Goal: Task Accomplishment & Management: Use online tool/utility

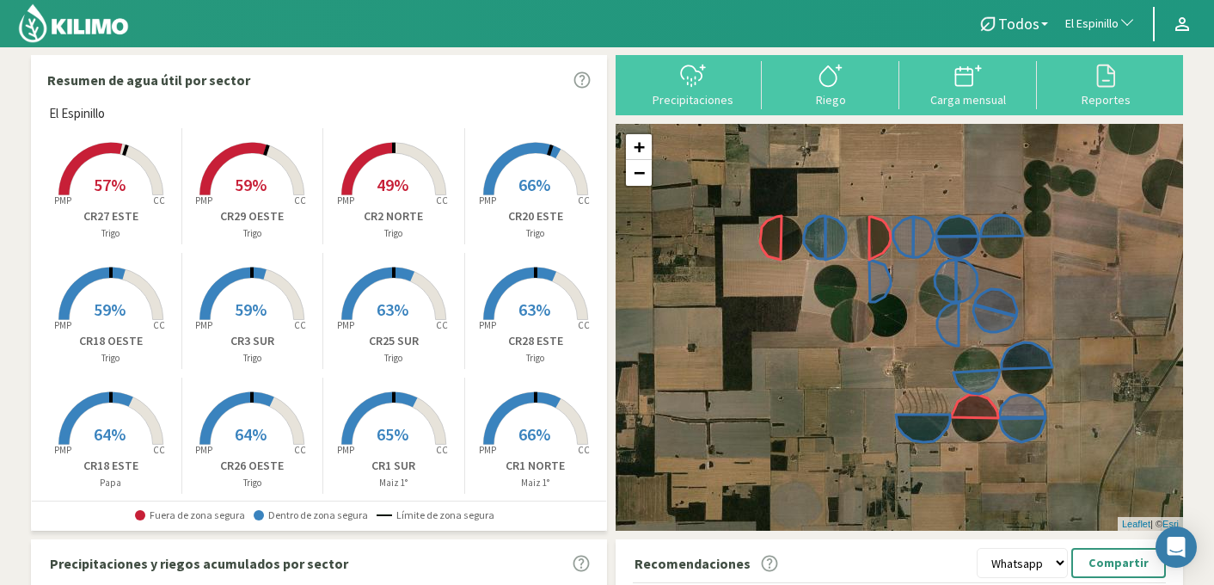
click at [1083, 28] on span "El Espinillo" at bounding box center [1091, 23] width 53 height 17
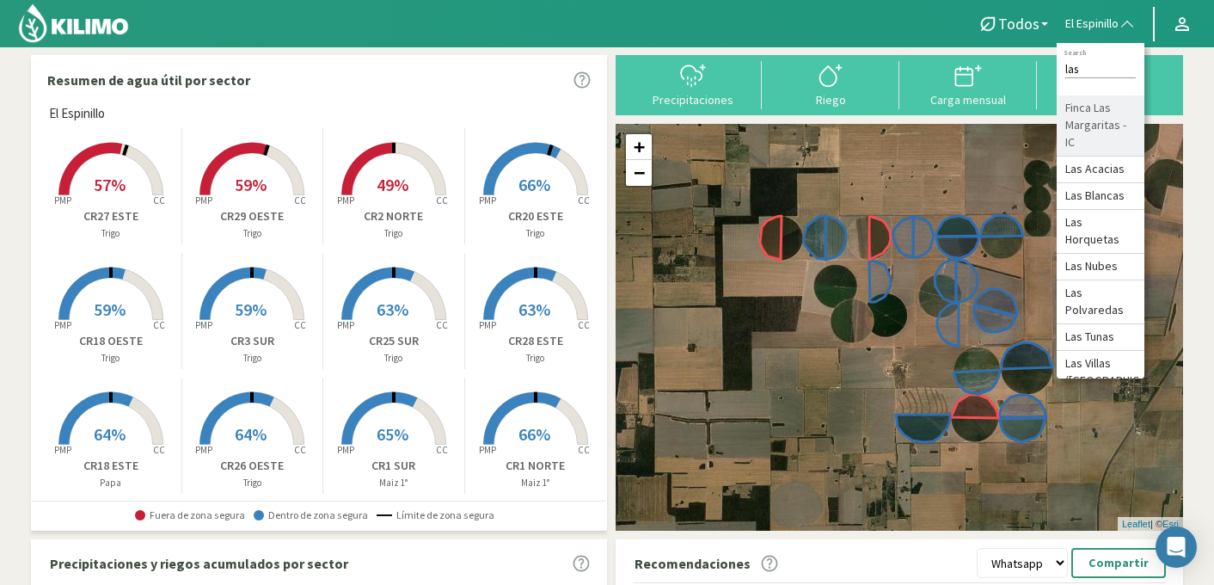
type input "las"
click at [1101, 120] on li "Finca Las Margaritas - IC" at bounding box center [1101, 125] width 88 height 61
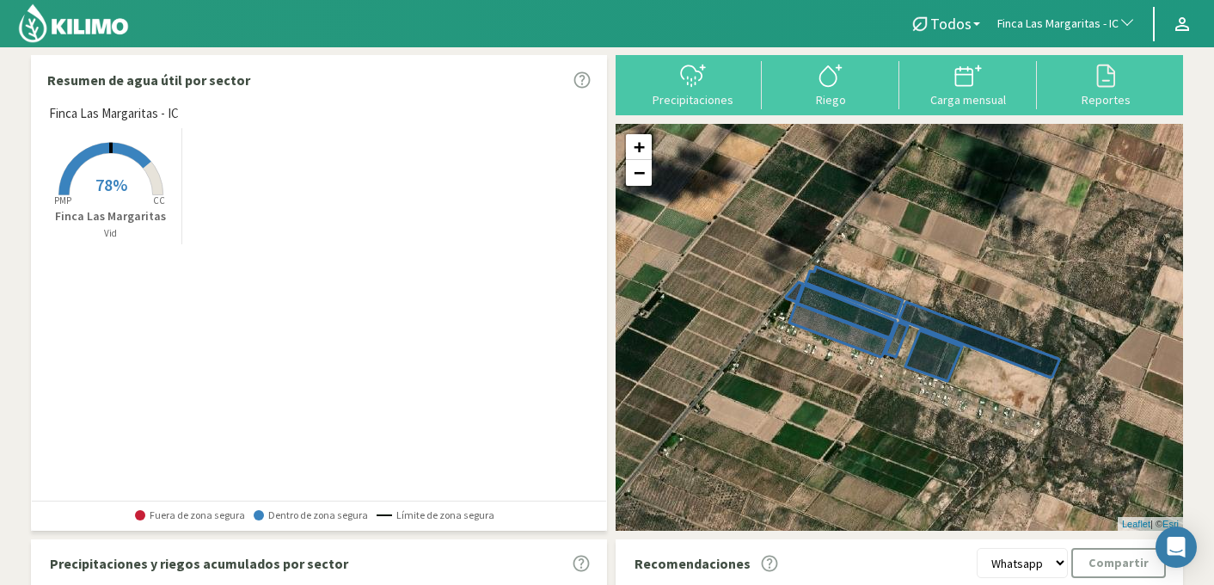
click at [112, 192] on span "78%" at bounding box center [111, 184] width 32 height 21
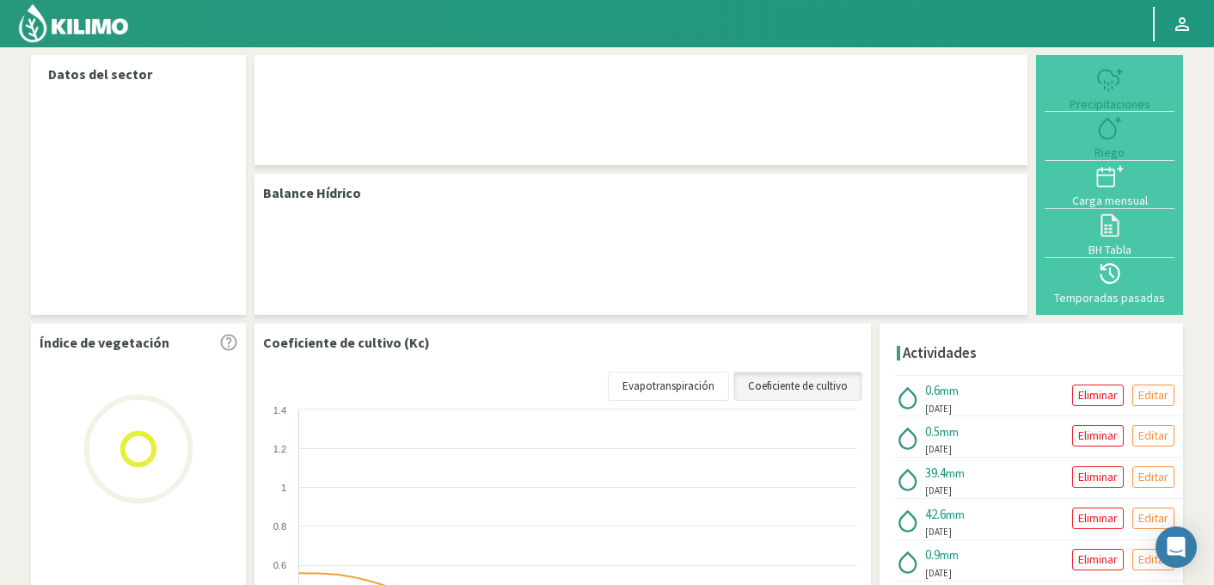
select select "105: Object"
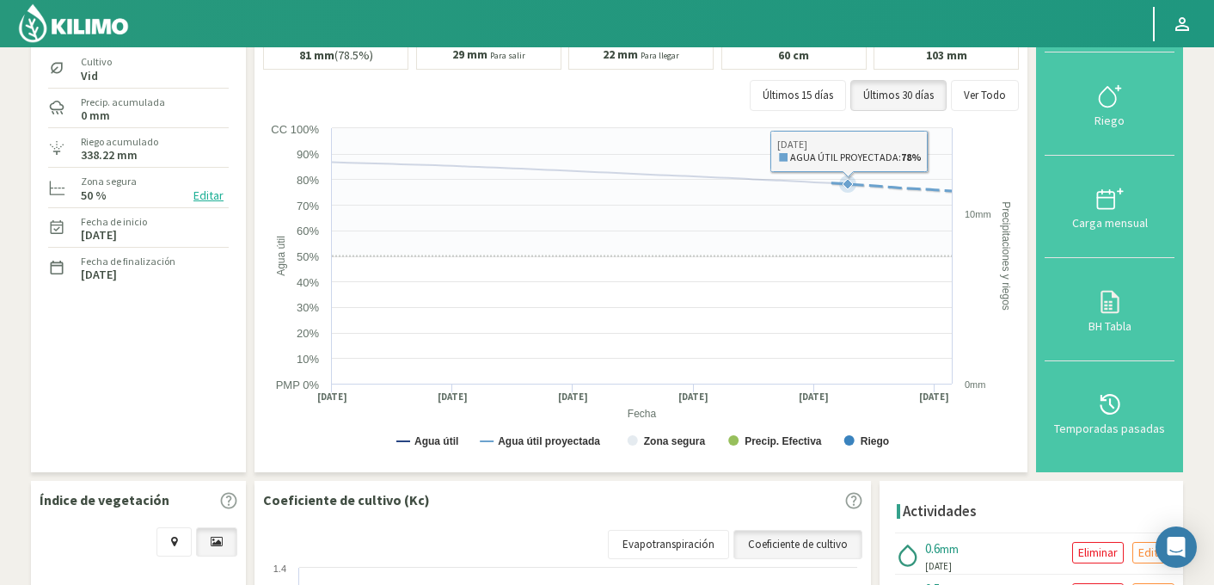
scroll to position [114, 0]
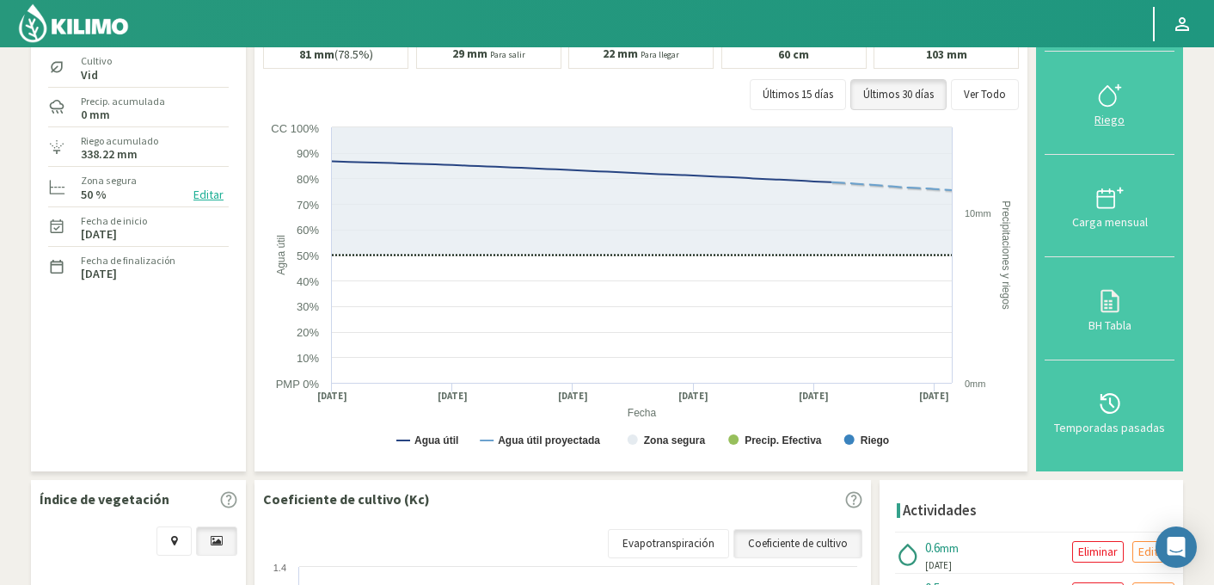
click at [1113, 99] on icon at bounding box center [1110, 96] width 28 height 28
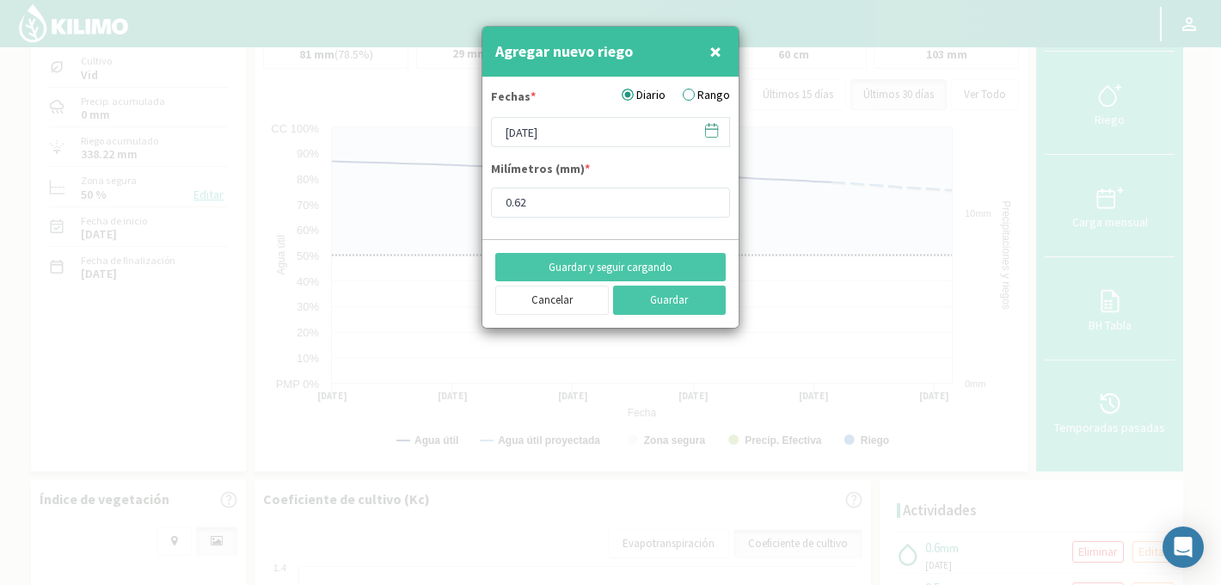
click at [714, 134] on icon at bounding box center [711, 130] width 16 height 16
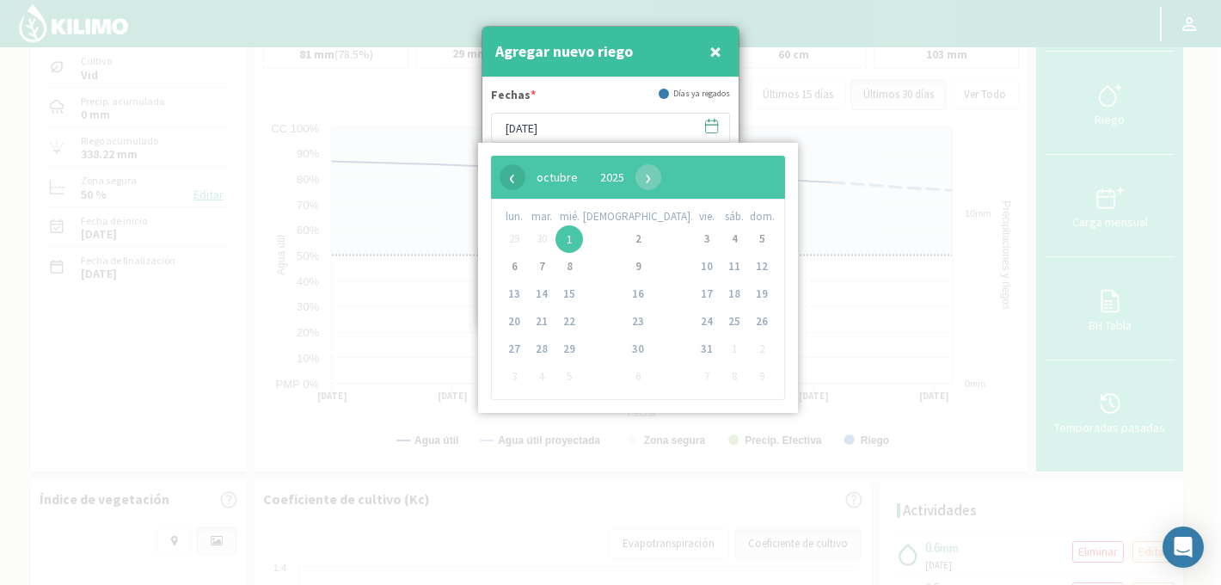
click at [510, 177] on span "‹" at bounding box center [513, 177] width 26 height 26
click at [548, 347] on span "30" at bounding box center [542, 349] width 28 height 28
type input "[DATE]"
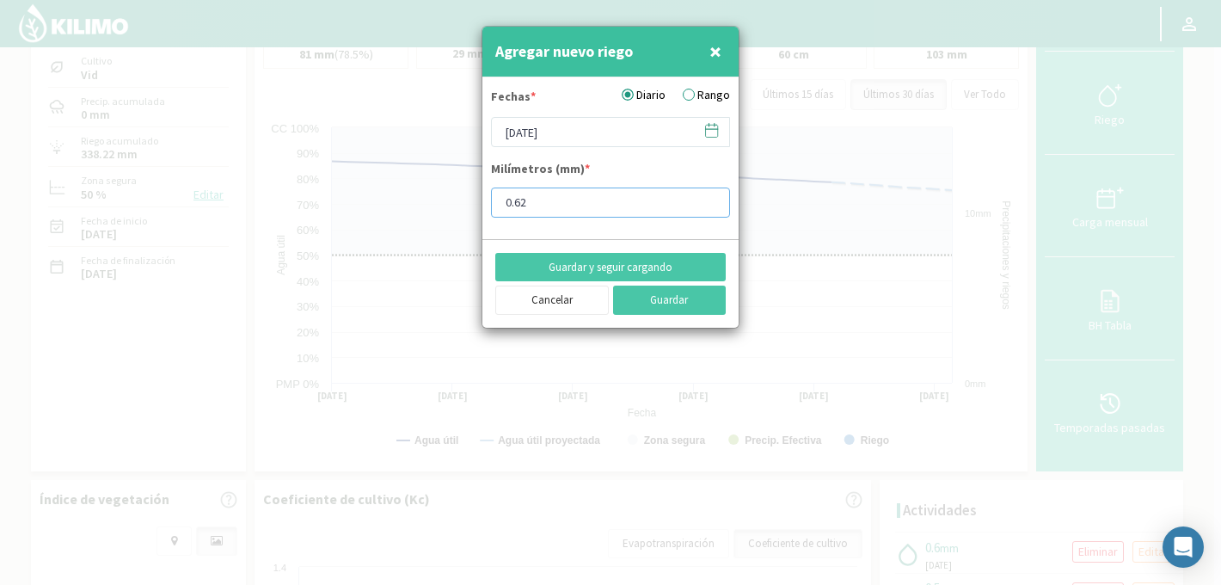
click at [573, 205] on input "0.62" at bounding box center [610, 202] width 239 height 30
type input "0"
type input "1.08"
click at [665, 299] on button "Guardar" at bounding box center [669, 299] width 113 height 29
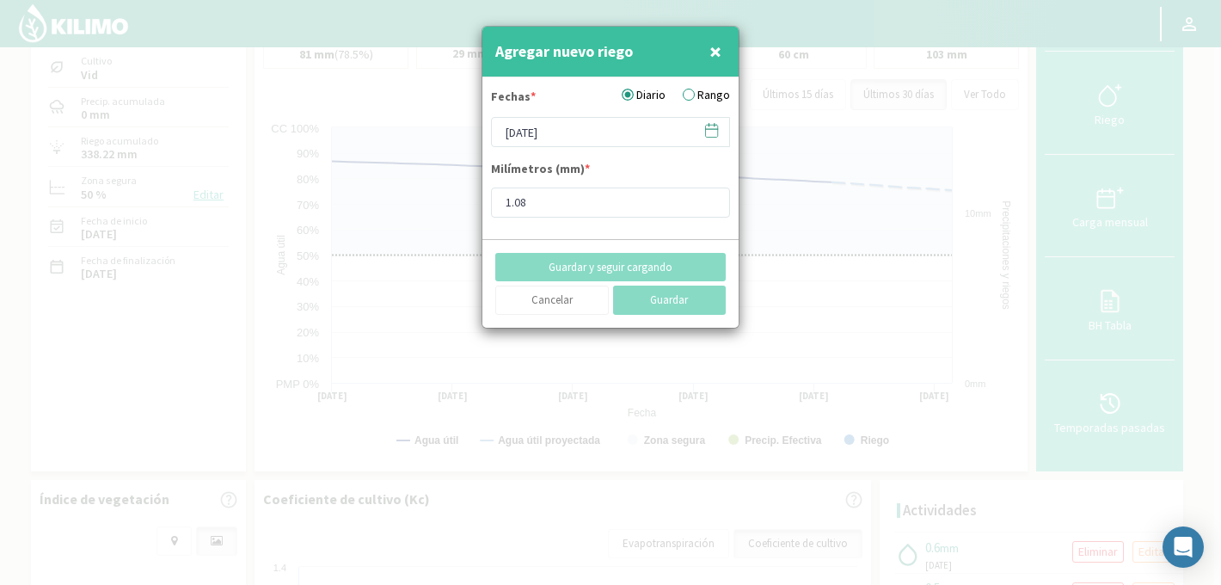
type input "[DATE]"
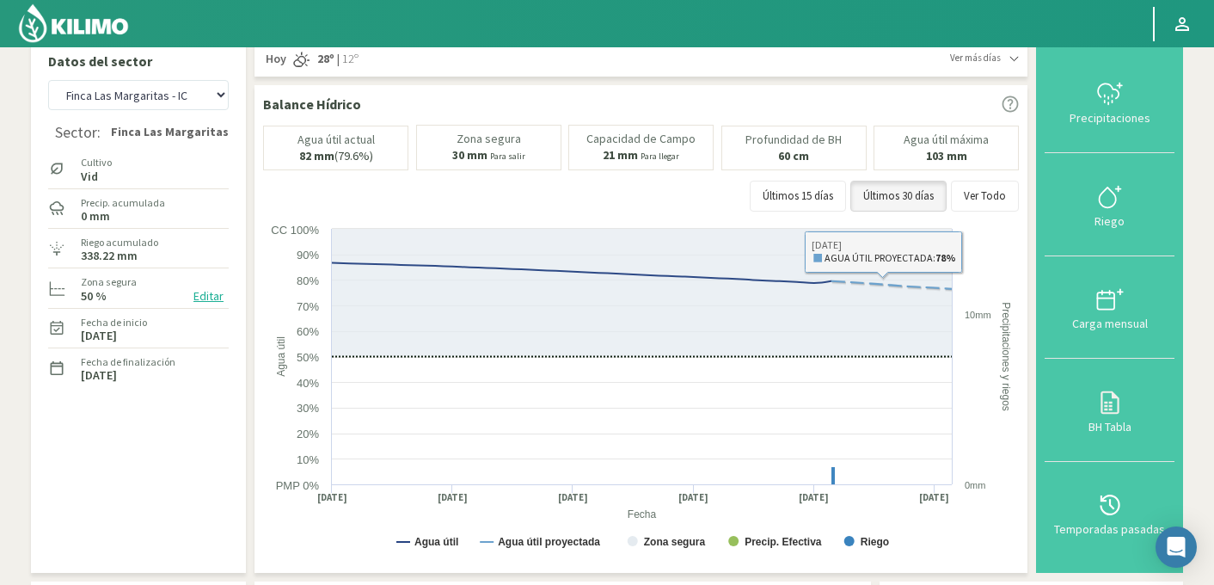
scroll to position [0, 0]
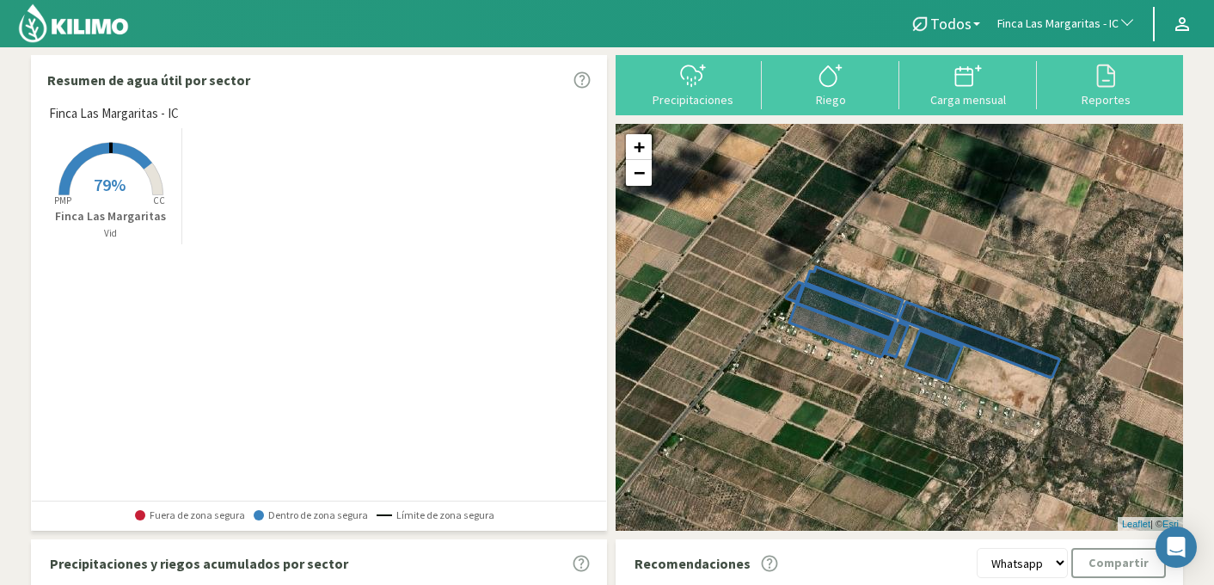
click at [1090, 23] on span "Finca Las Margaritas - IC" at bounding box center [1057, 23] width 121 height 17
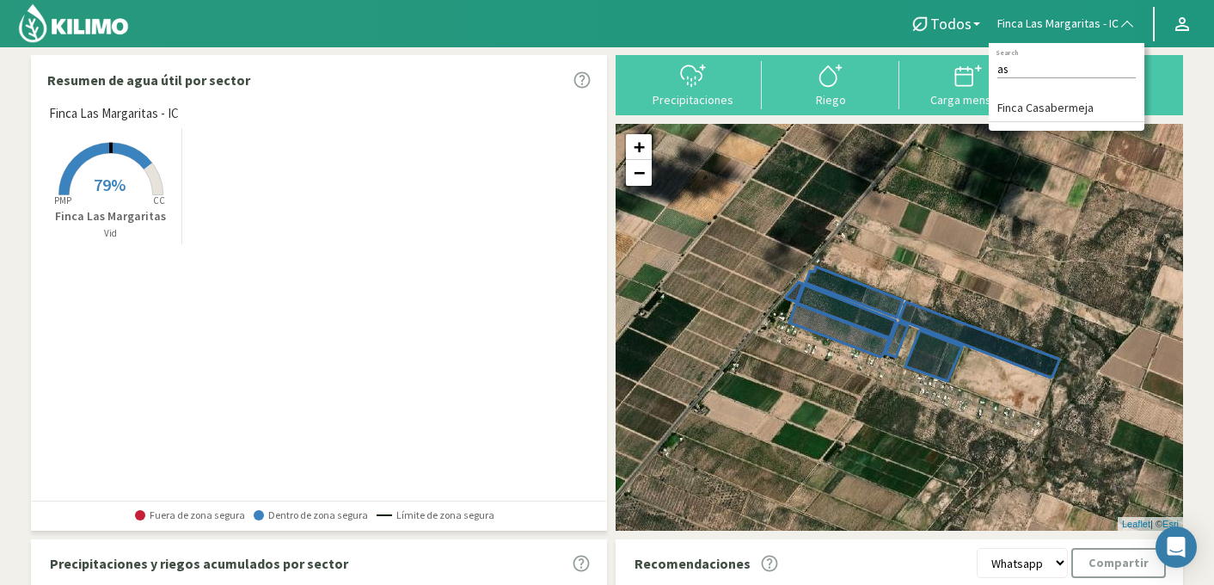
type input "a"
type input "san an"
click at [1056, 114] on li "San Antonio" at bounding box center [1067, 108] width 156 height 27
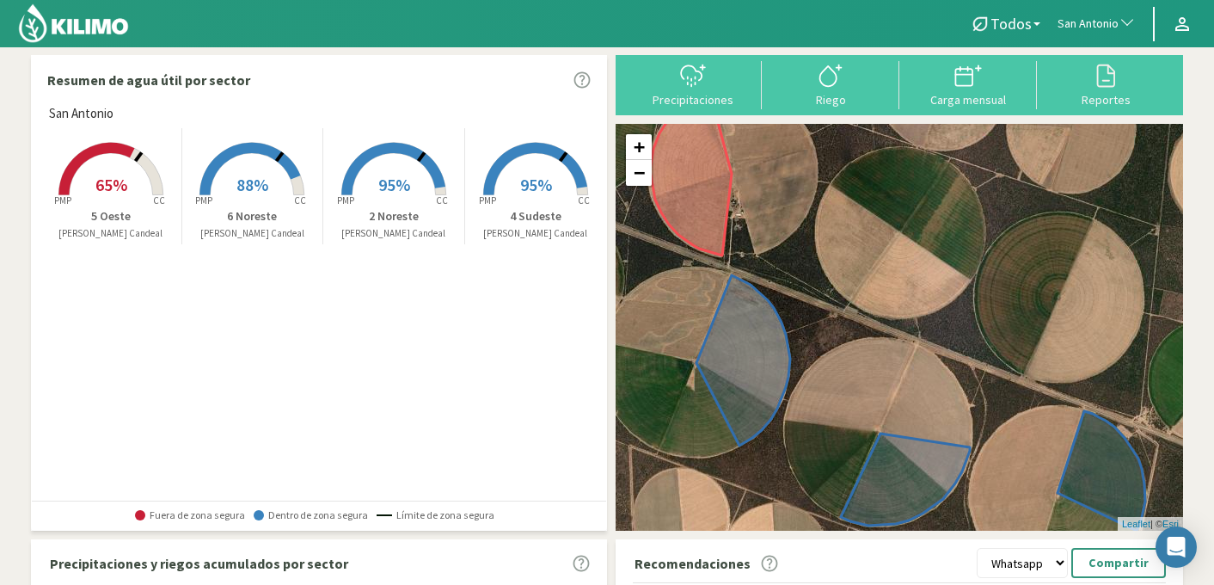
click at [412, 175] on rect at bounding box center [394, 197] width 138 height 138
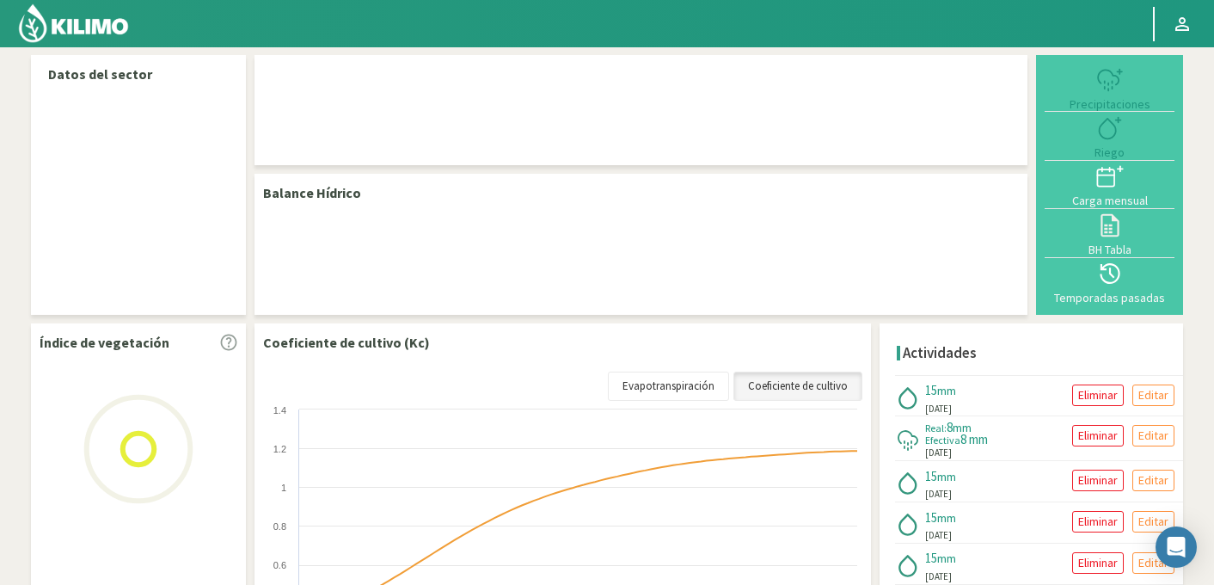
select select "232: Object"
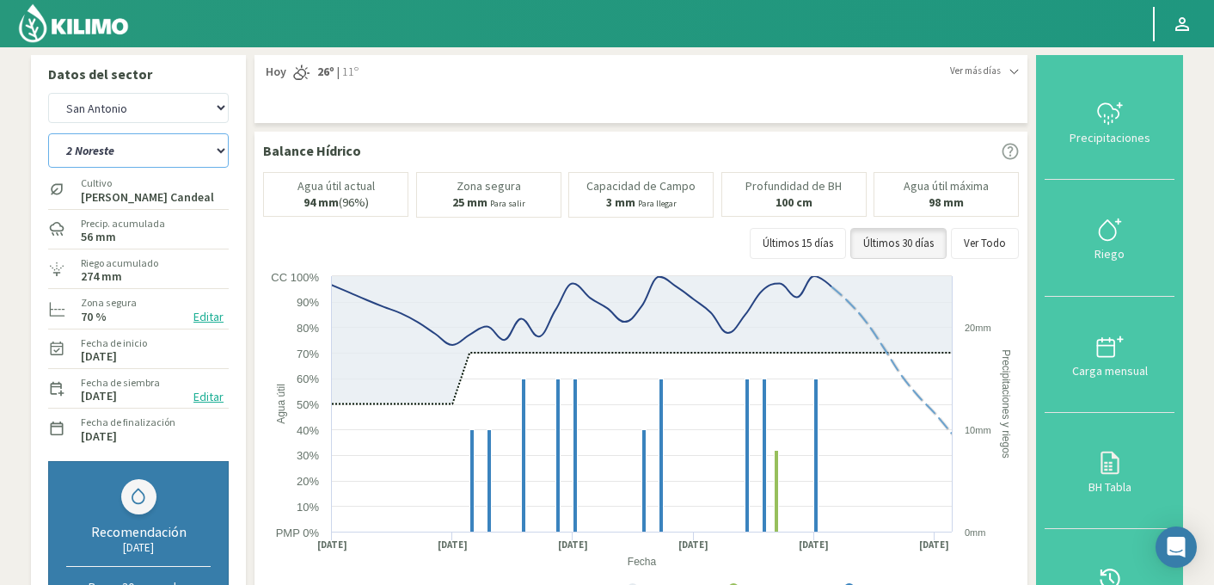
click at [125, 145] on select "2 Noreste 4 Sudeste 5 Oeste 6 Noreste" at bounding box center [138, 150] width 181 height 34
click at [48, 133] on select "2 Noreste 4 Sudeste 5 Oeste 6 Noreste" at bounding box center [138, 150] width 181 height 34
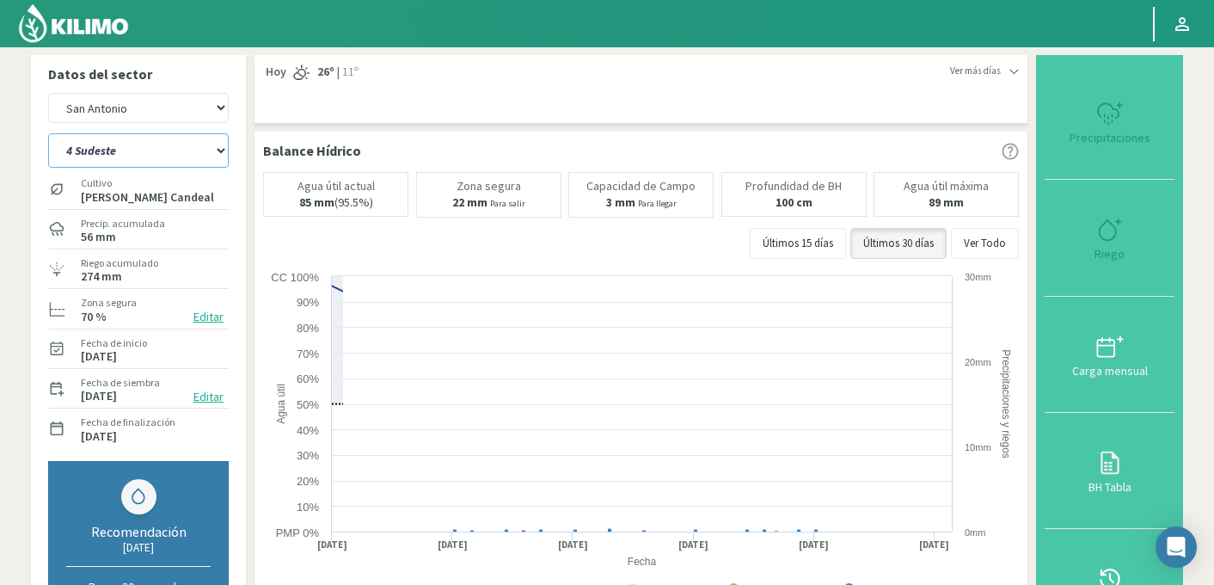
select select "0: Object"
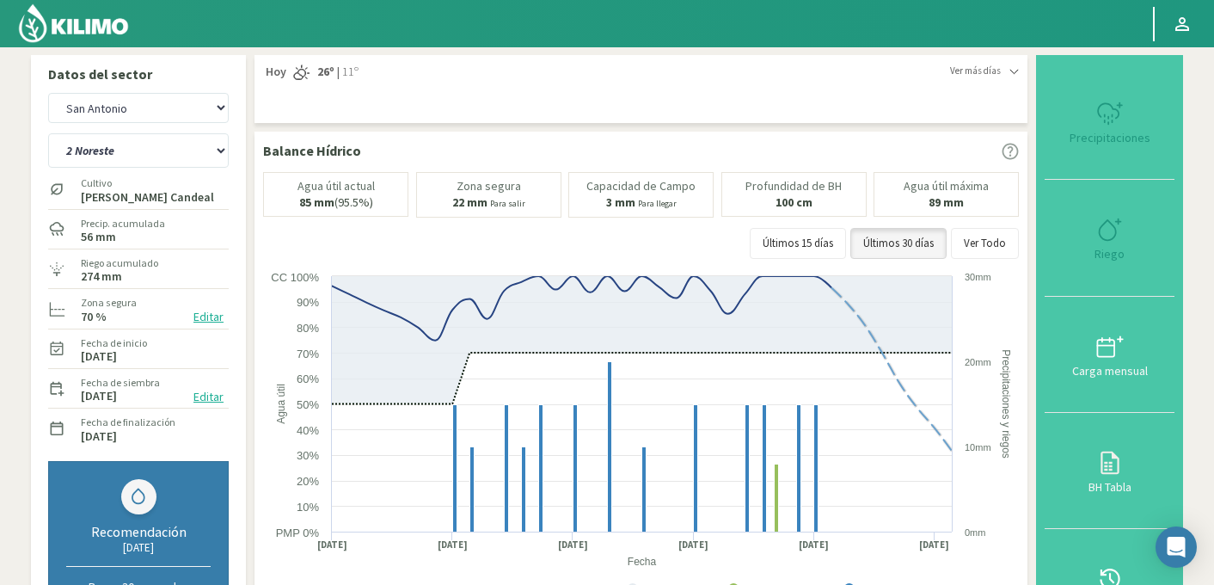
select select "516: Object"
click at [149, 149] on select "2 Noreste 4 Sudeste 5 Oeste 6 Noreste" at bounding box center [138, 150] width 181 height 34
click at [48, 133] on select "2 Noreste 4 Sudeste 5 Oeste 6 Noreste" at bounding box center [138, 150] width 181 height 34
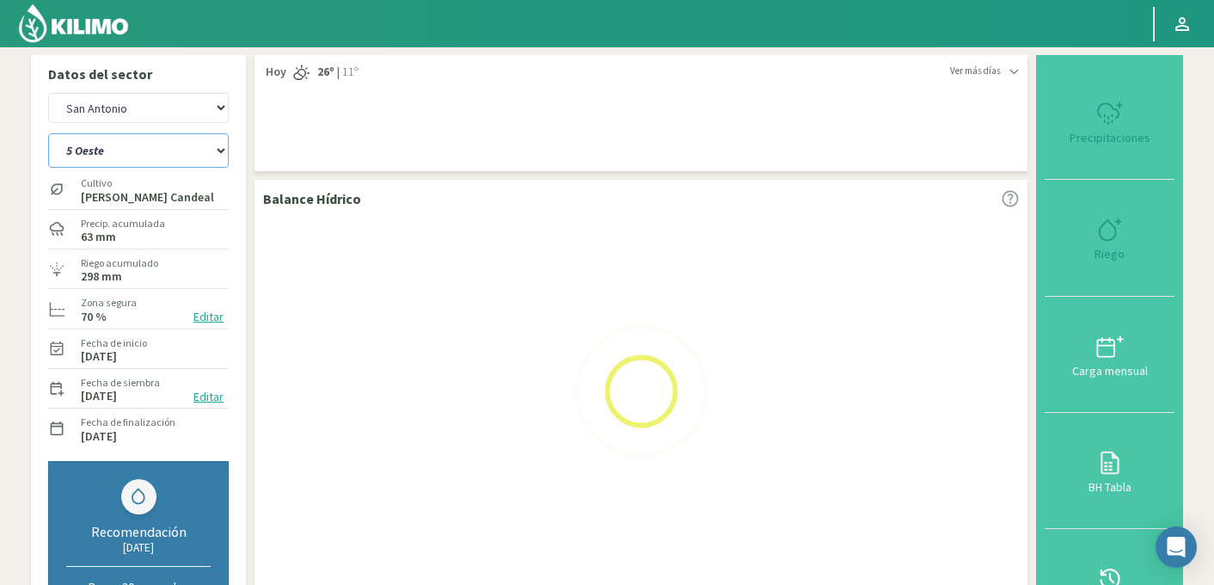
select select "5: Object"
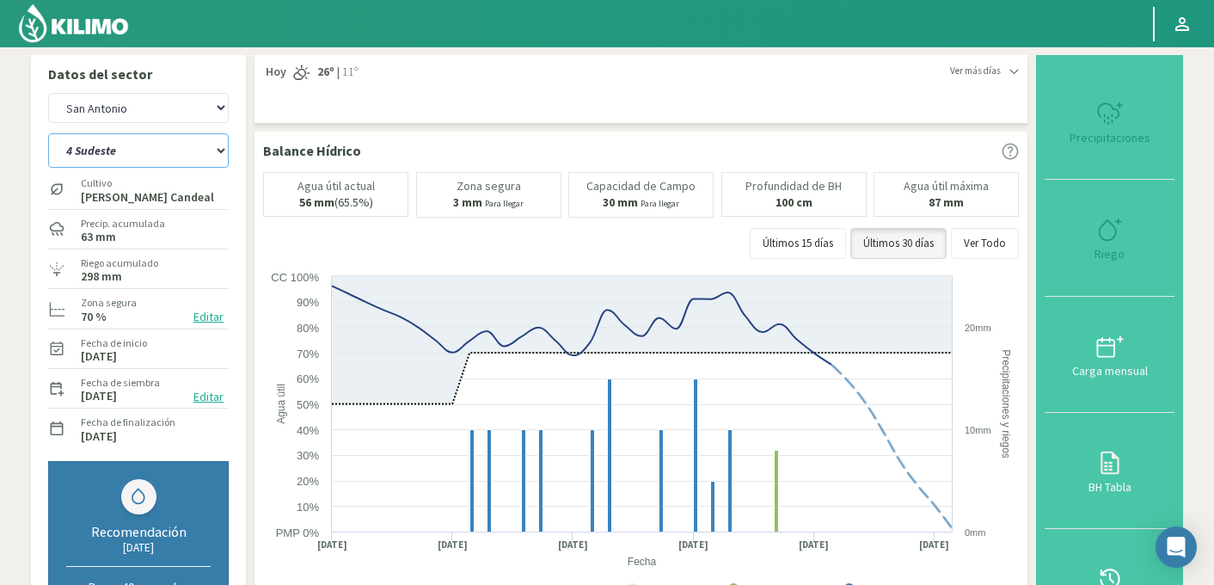
select select "800: Object"
click at [138, 154] on select "2 Noreste 4 Sudeste 5 Oeste 6 Noreste" at bounding box center [138, 150] width 181 height 34
click at [48, 133] on select "2 Noreste 4 Sudeste 5 Oeste 6 Noreste" at bounding box center [138, 150] width 181 height 34
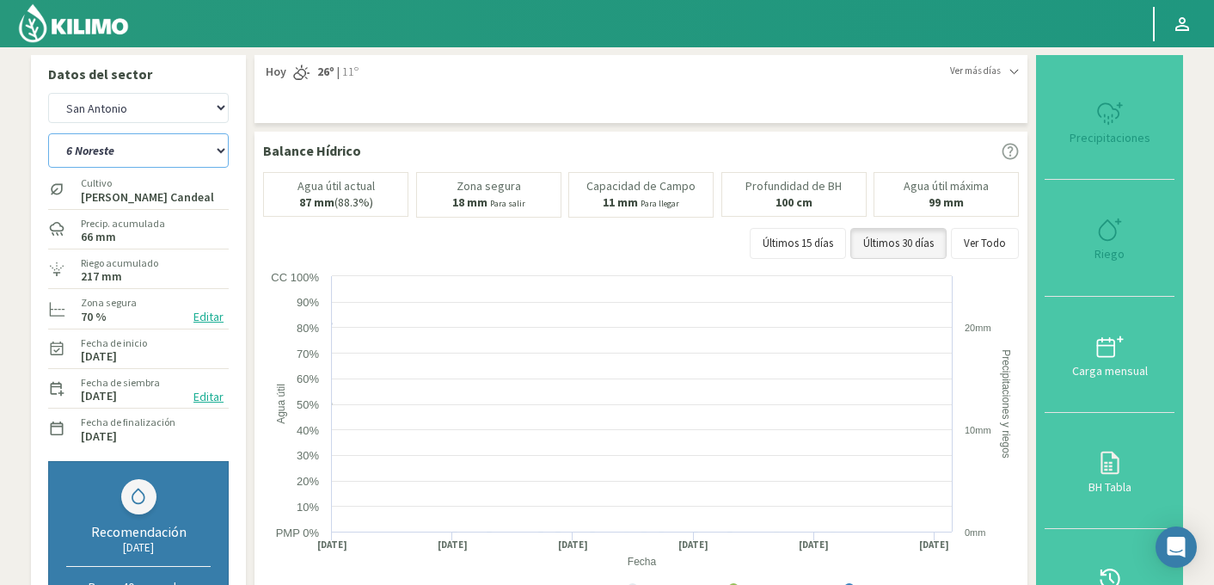
select select "10: Object"
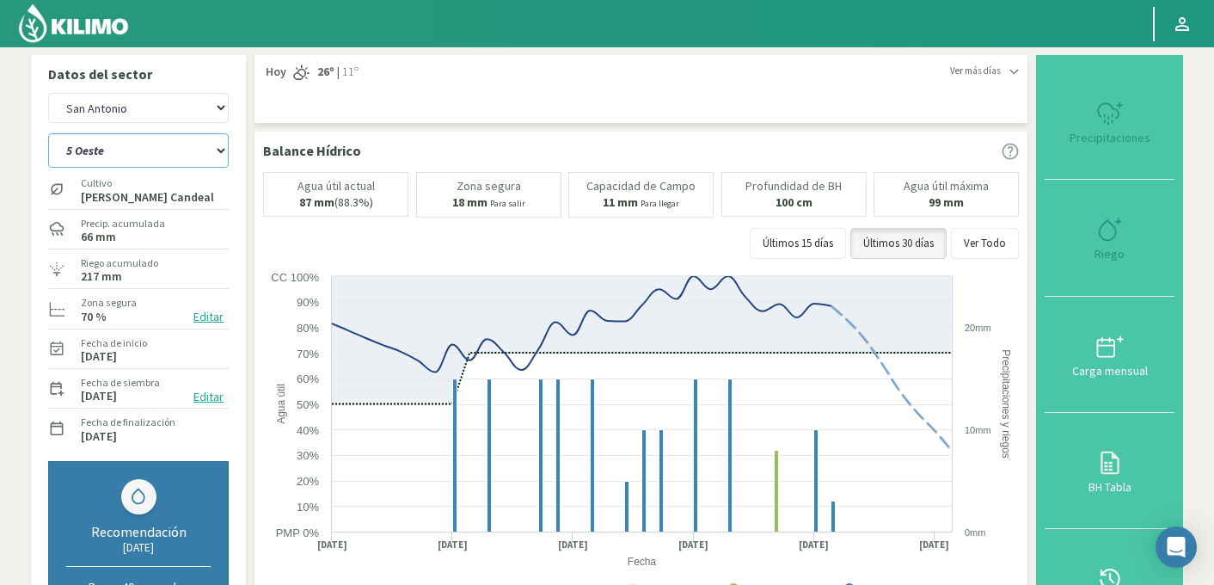
select select "1084: Object"
click at [153, 156] on select "2 Noreste 4 Sudeste 5 Oeste 6 Noreste" at bounding box center [138, 150] width 181 height 34
click at [48, 133] on select "2 Noreste 4 Sudeste 5 Oeste 6 Noreste" at bounding box center [138, 150] width 181 height 34
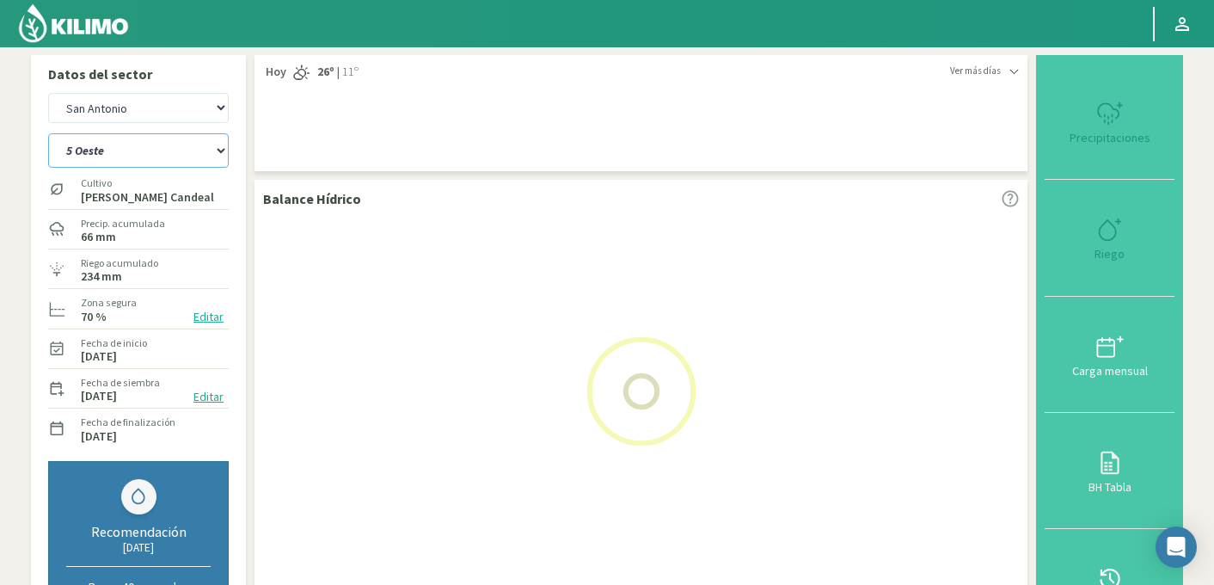
select select "15: Object"
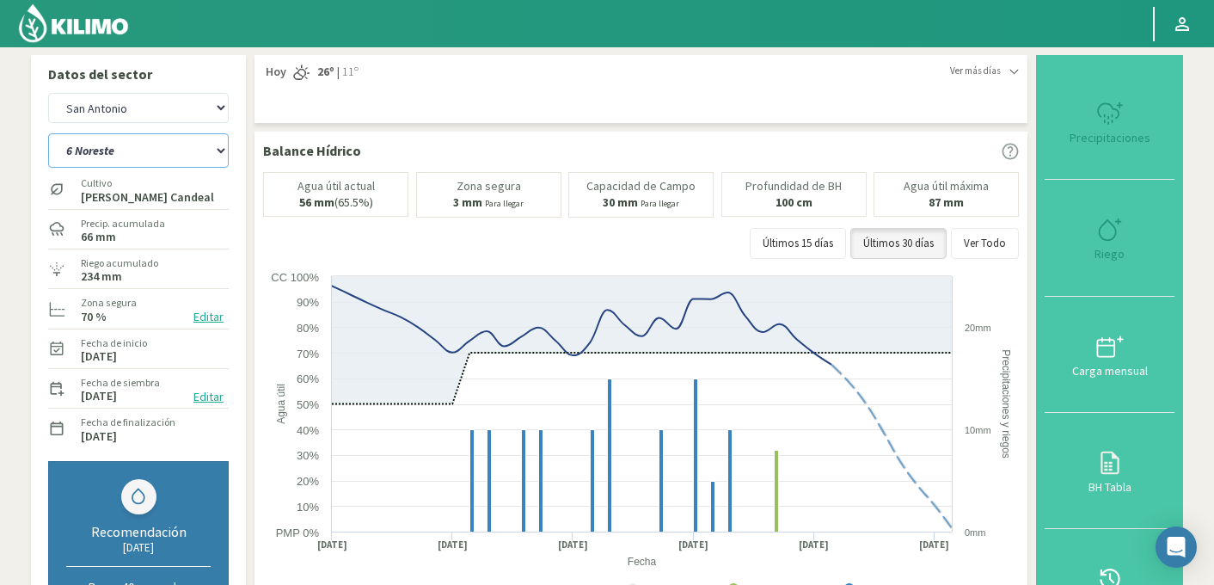
select select "1368: Object"
select select "18: Object"
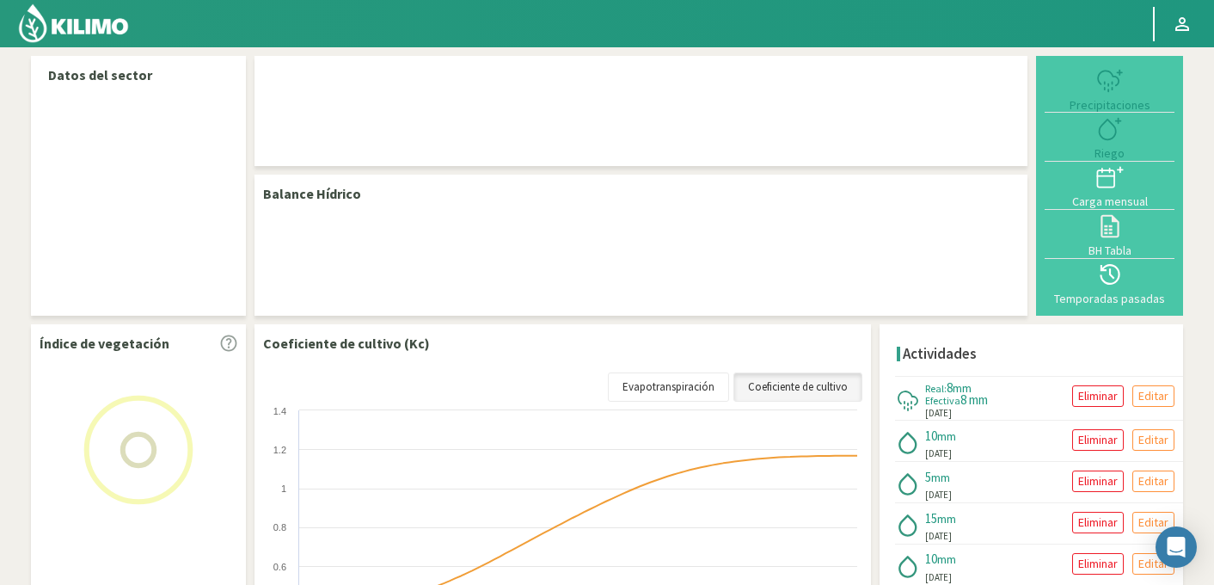
select select "232: Object"
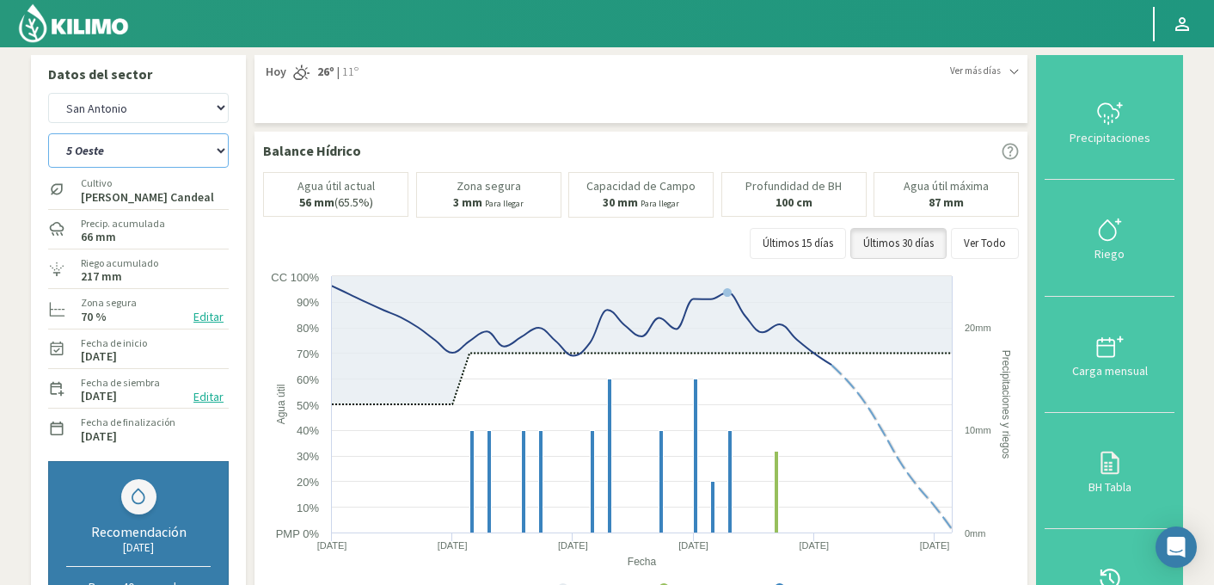
click at [163, 147] on select "2 Noreste 4 Sudeste 5 Oeste 6 Noreste" at bounding box center [138, 150] width 181 height 34
click at [48, 133] on select "2 Noreste 4 Sudeste 5 Oeste 6 Noreste" at bounding box center [138, 150] width 181 height 34
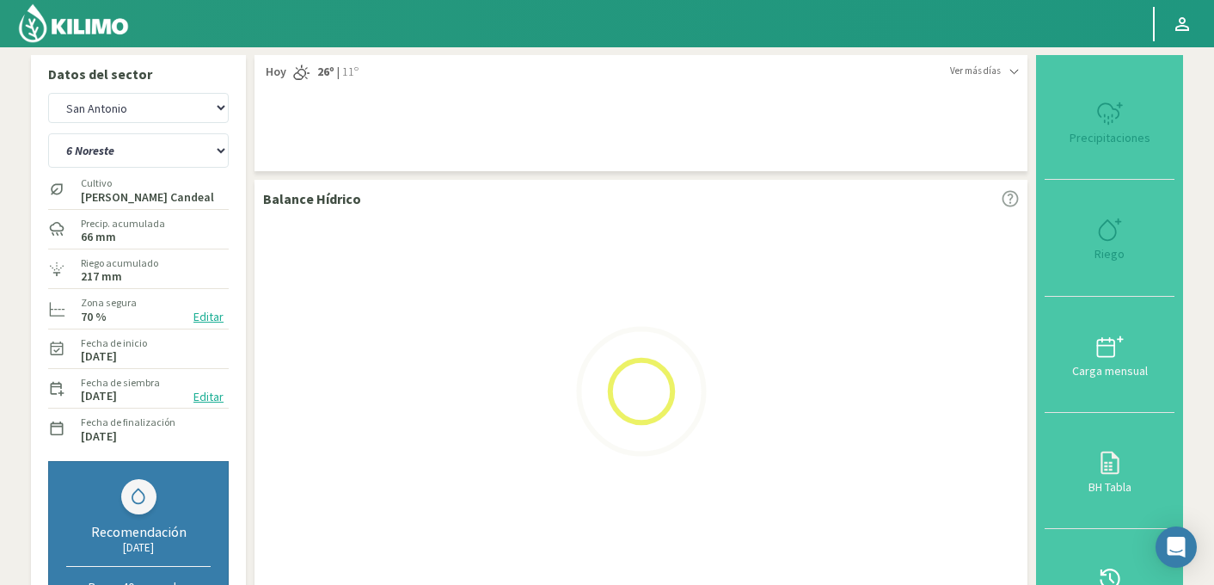
select select "2: Object"
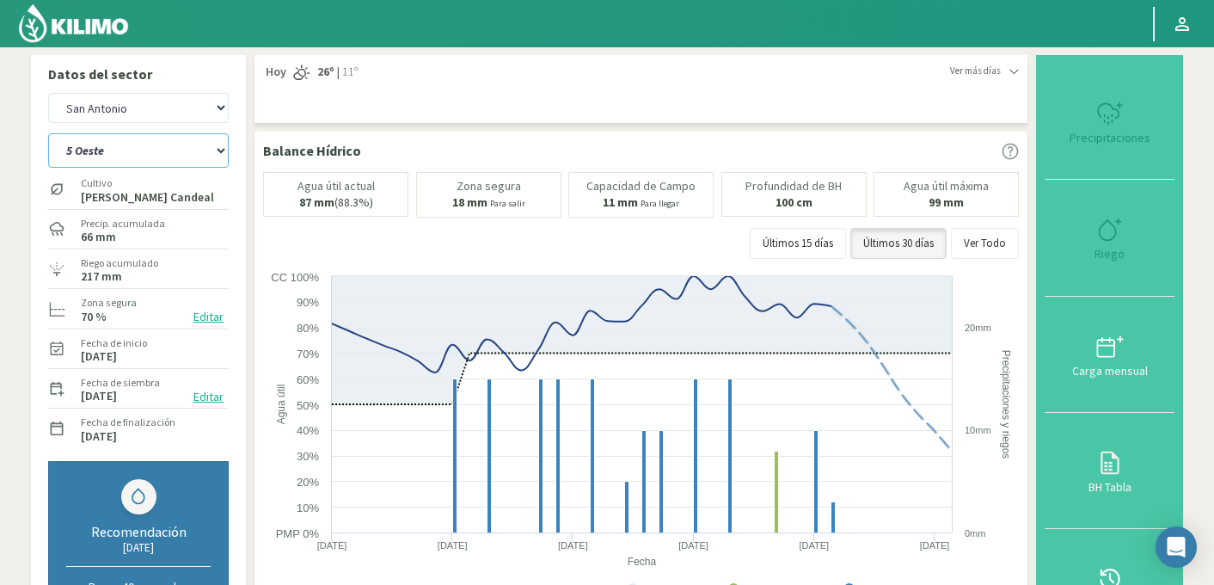
select select "516: Object"
click at [211, 152] on select "2 Noreste 4 Sudeste 5 Oeste 6 Noreste" at bounding box center [138, 150] width 181 height 34
click at [48, 133] on select "2 Noreste 4 Sudeste 5 Oeste 6 Noreste" at bounding box center [138, 150] width 181 height 34
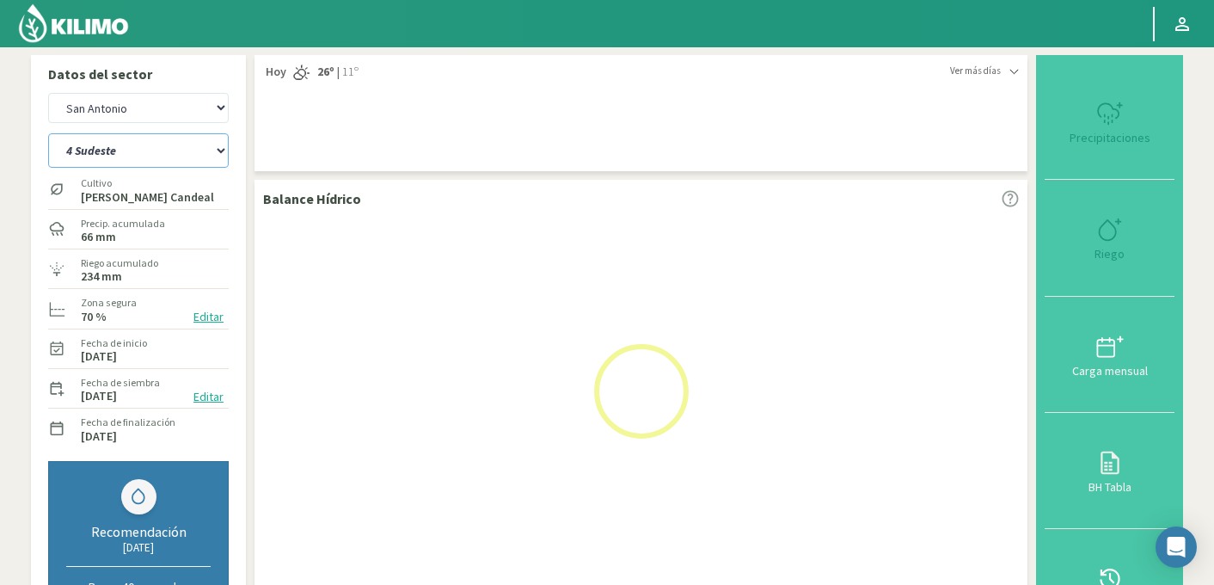
select select "7: Object"
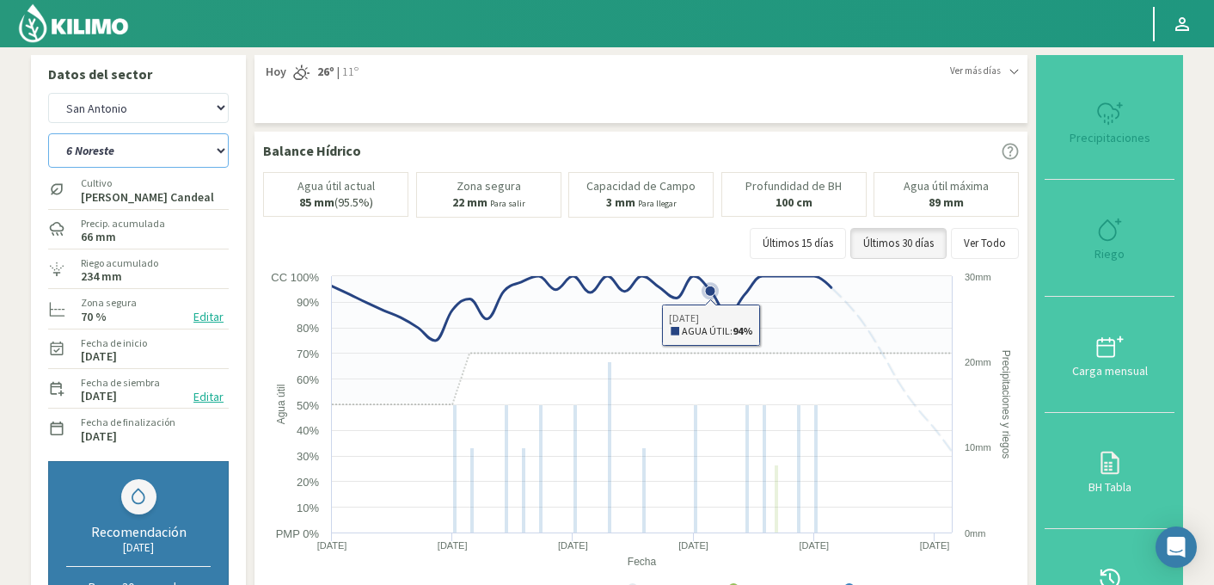
select select "800: Object"
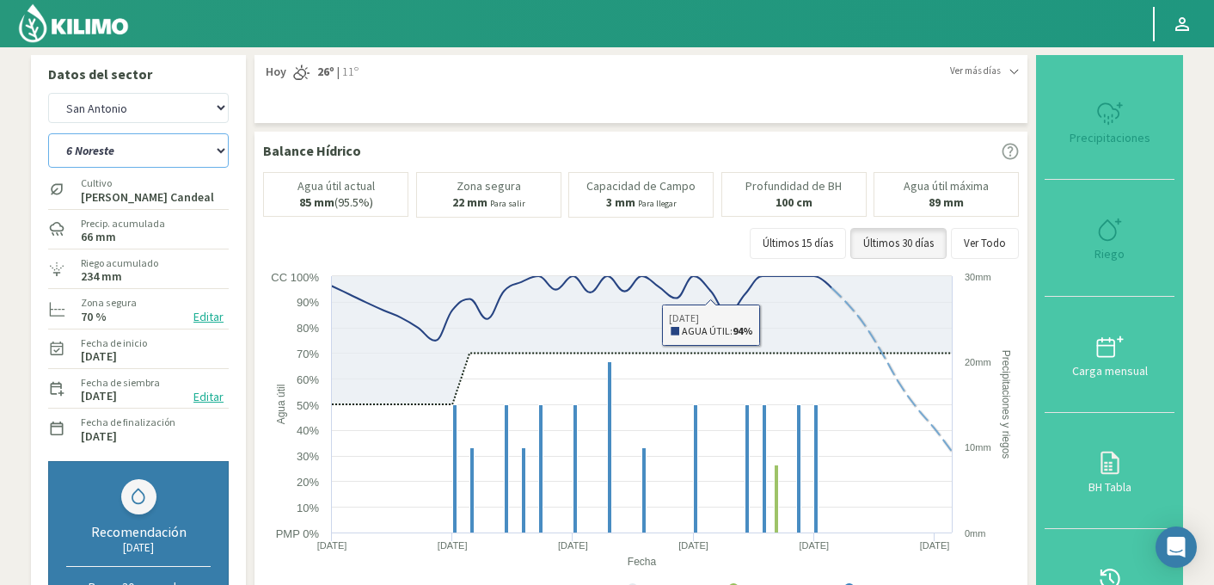
select select "9: Object"
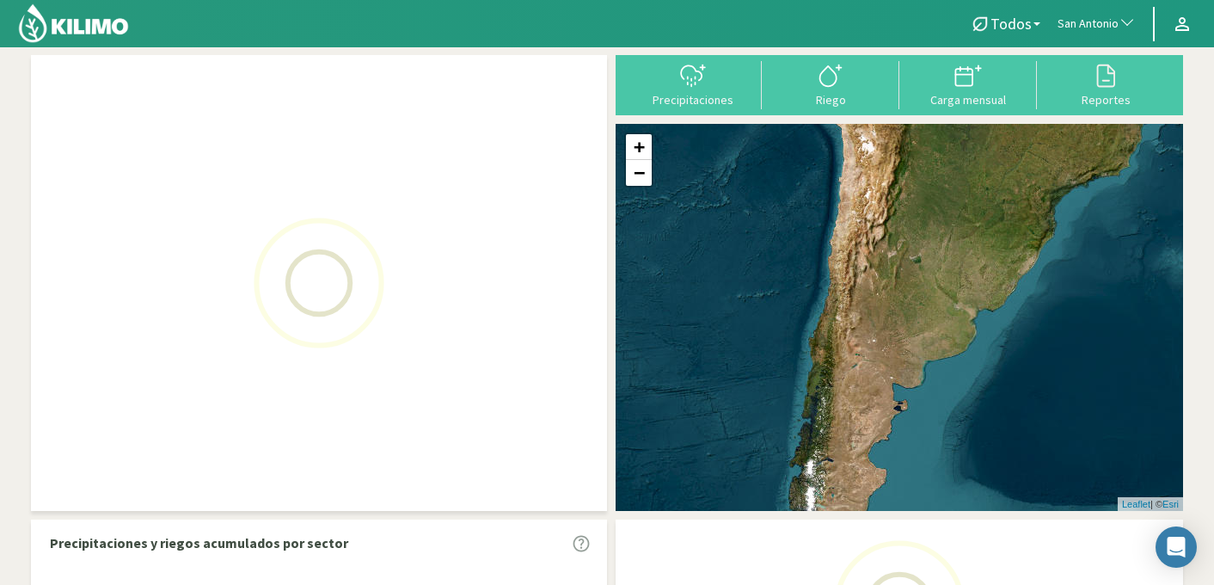
click at [1092, 25] on span "San Antonio" at bounding box center [1088, 23] width 61 height 17
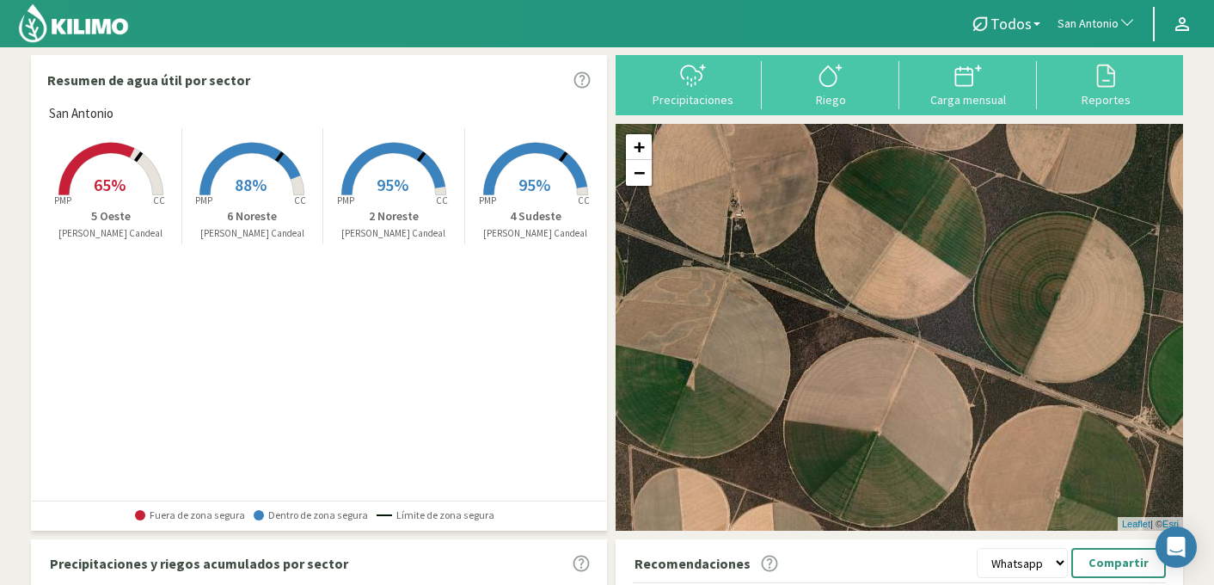
click at [1091, 9] on button "San Antonio" at bounding box center [1096, 24] width 95 height 38
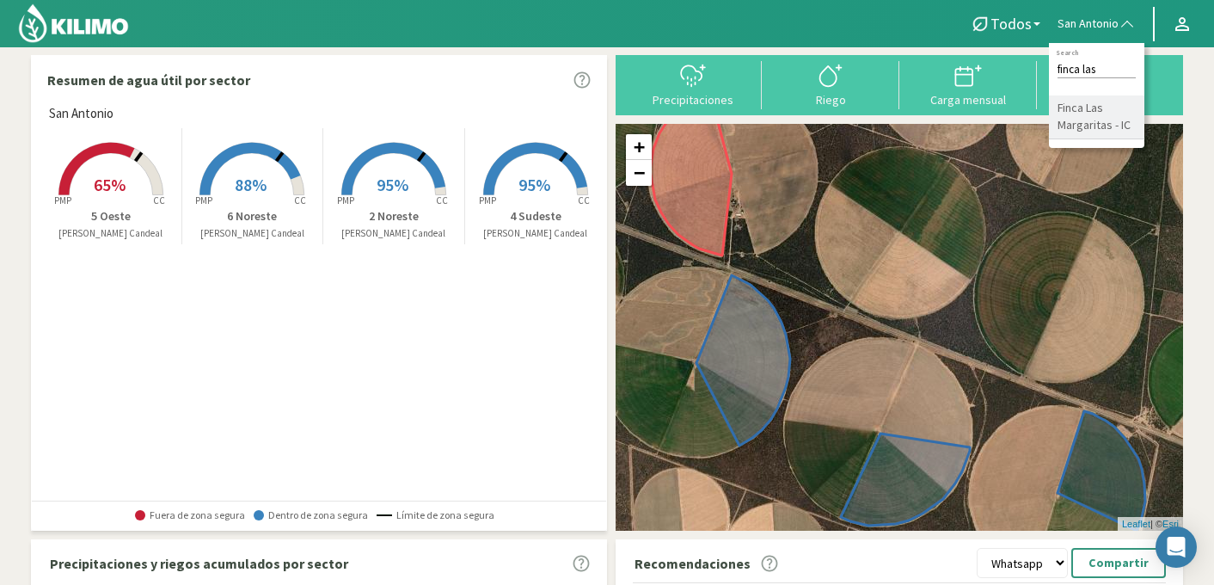
type input "finca las"
click at [1103, 116] on li "Finca Las Margaritas - IC" at bounding box center [1096, 117] width 95 height 44
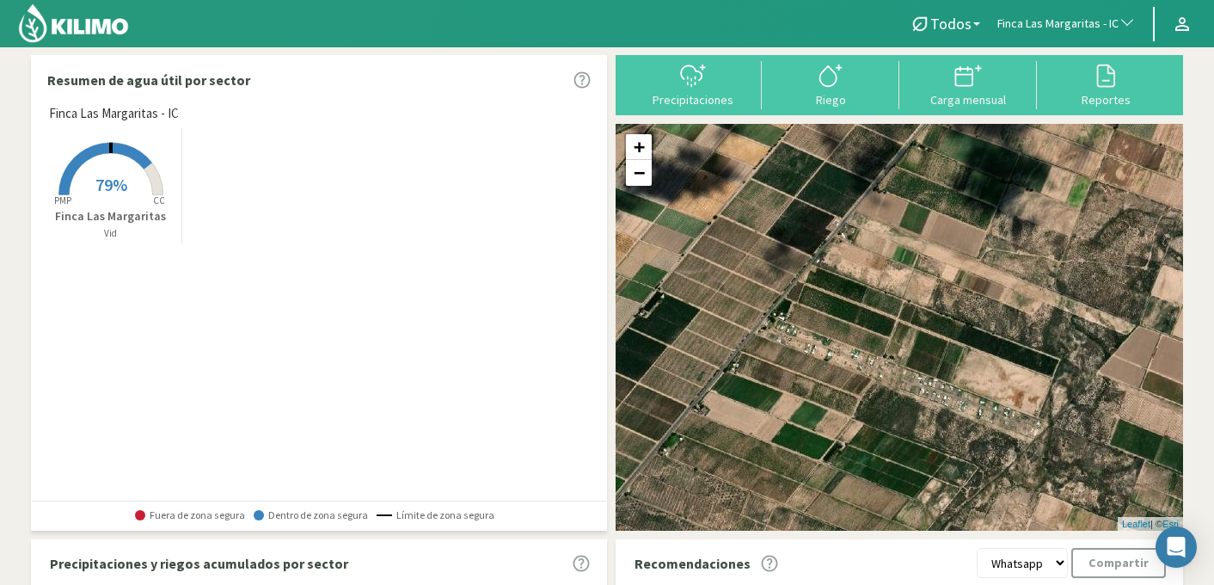
click at [136, 199] on rect at bounding box center [111, 197] width 138 height 138
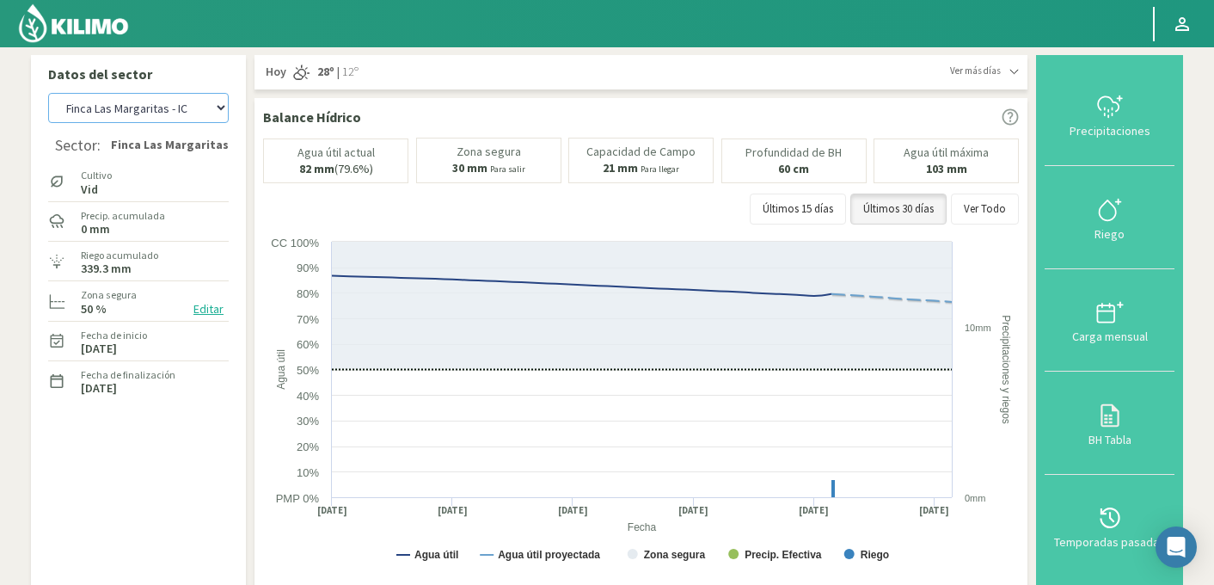
click at [134, 109] on select "Agr. Huertos de Chocalan Agrícola Bakia Agrícola Bakia - IC Agrícola Exser - Ca…" at bounding box center [138, 108] width 181 height 30
click at [48, 93] on select "Agr. Huertos de Chocalan Agrícola Bakia Agrícola Bakia - IC Agrícola Exser - Ca…" at bounding box center [138, 108] width 181 height 30
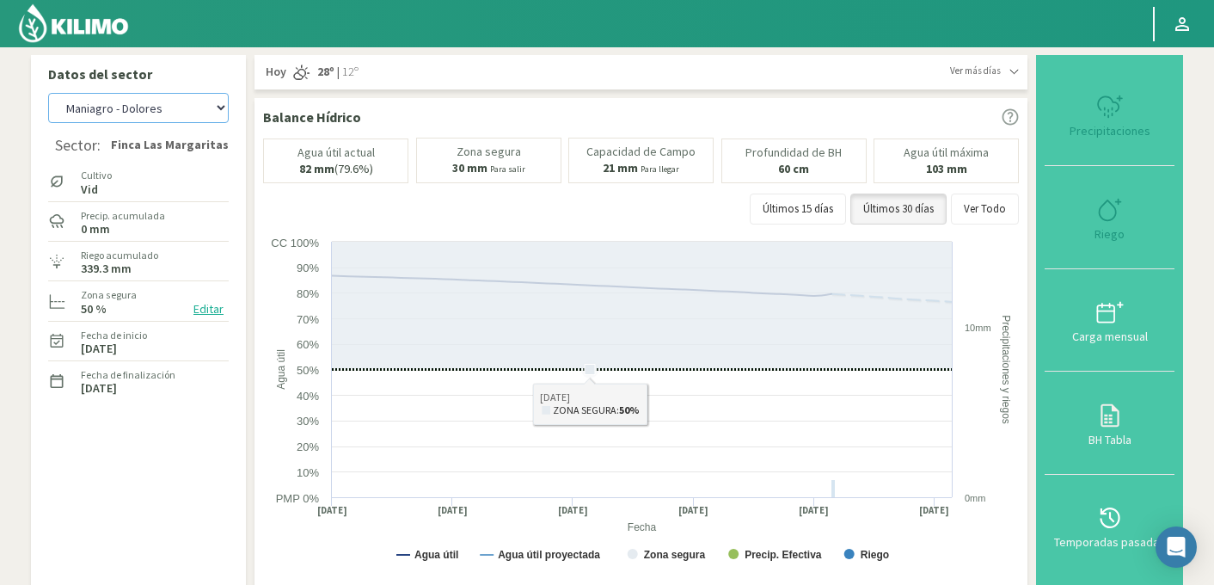
select select "489: Object"
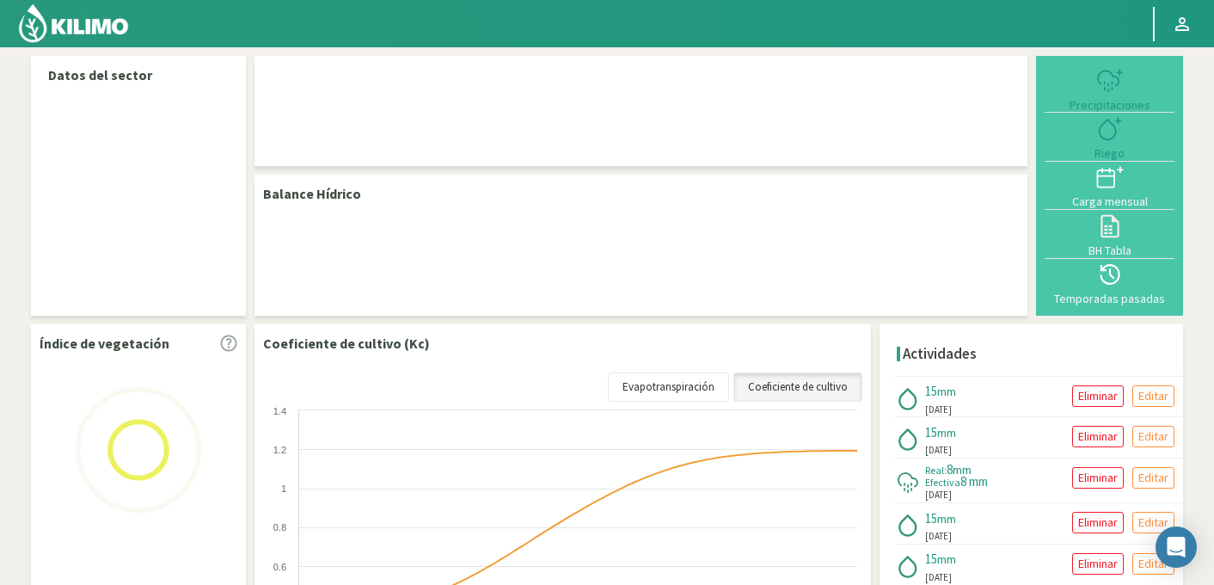
select select "232: Object"
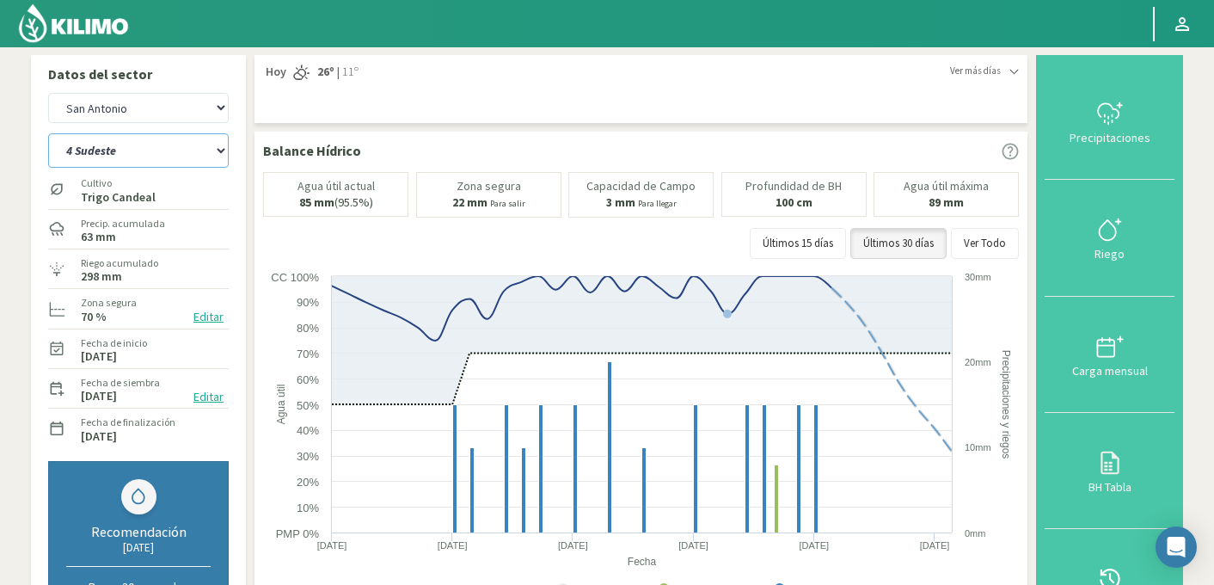
click at [84, 153] on select "2 Noreste 4 Sudeste 5 Oeste 6 Noreste" at bounding box center [138, 150] width 181 height 34
click at [48, 133] on select "2 Noreste 4 Sudeste 5 Oeste 6 Noreste" at bounding box center [138, 150] width 181 height 34
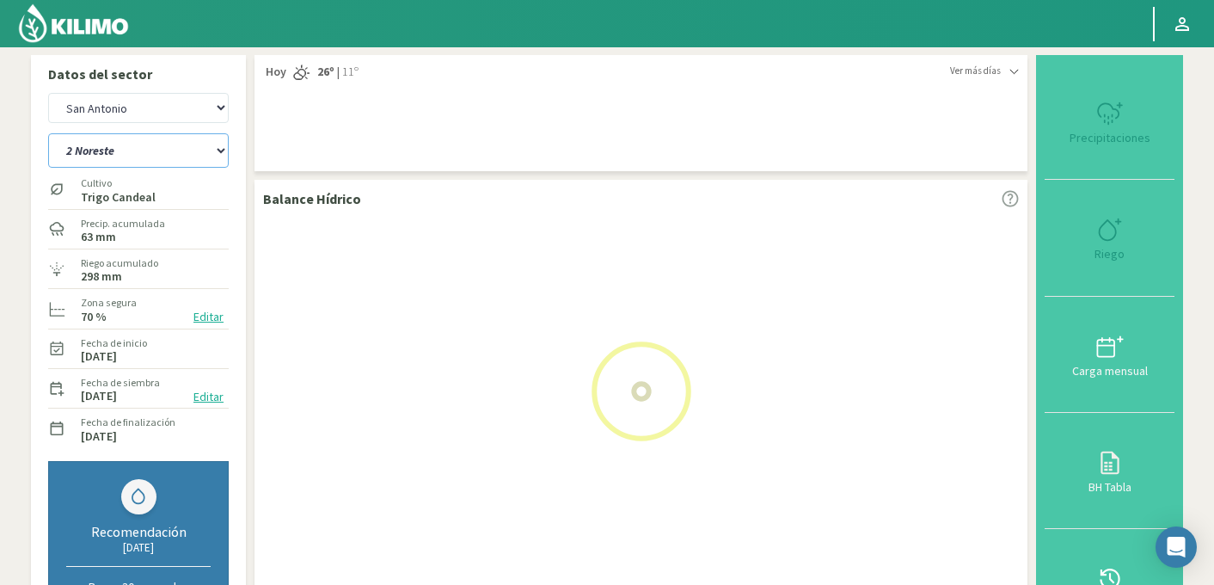
select select "1: Object"
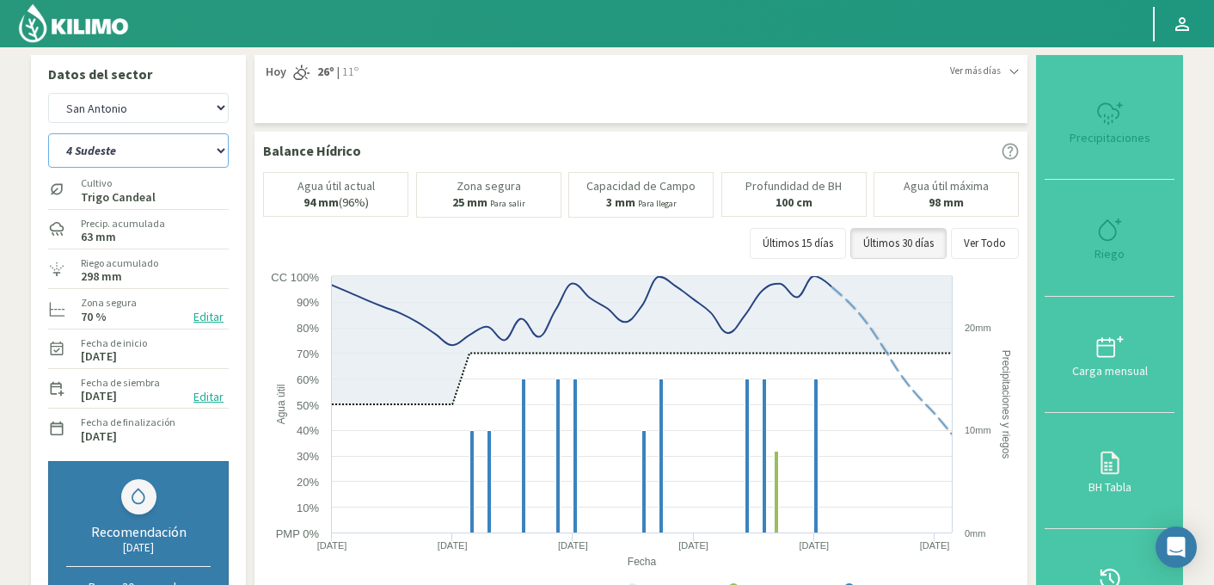
select select "516: Object"
select select "4: Object"
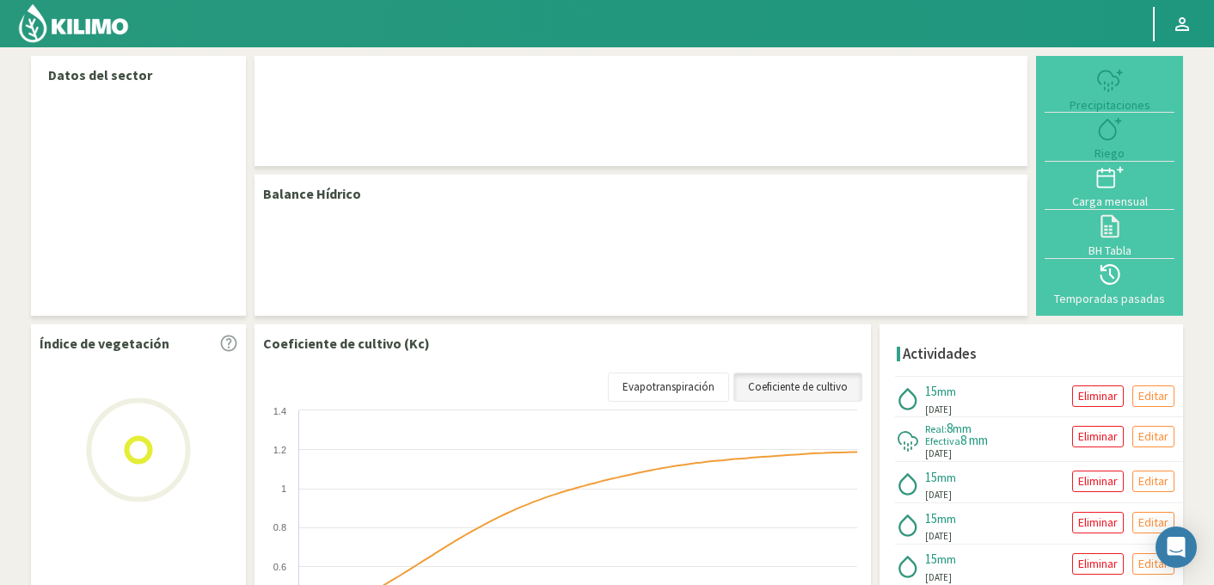
select select "232: Object"
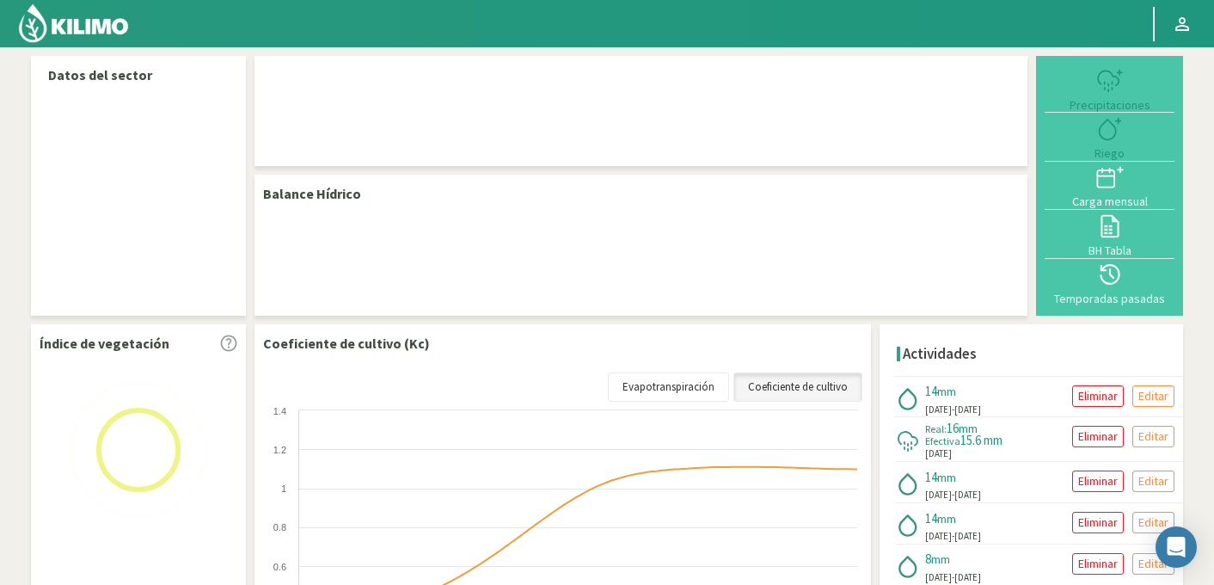
select select "205: Object"
